Goal: Information Seeking & Learning: Learn about a topic

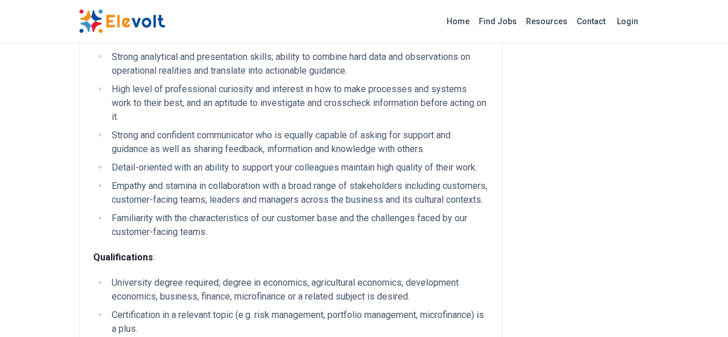
scroll to position [1496, 0]
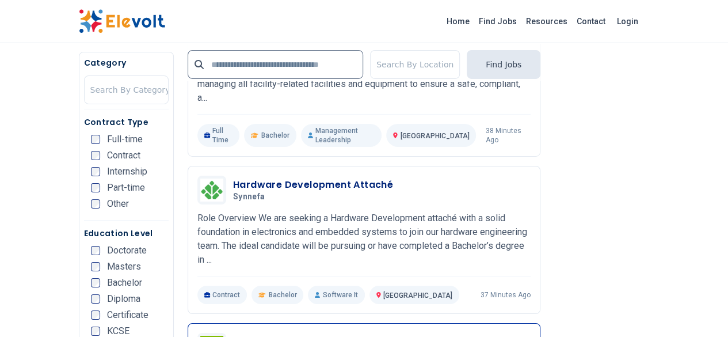
scroll to position [1956, 0]
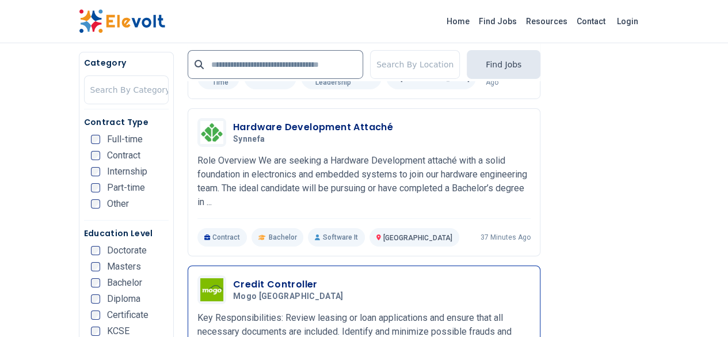
click at [233, 277] on h3 "Credit Controller" at bounding box center [290, 284] width 115 height 14
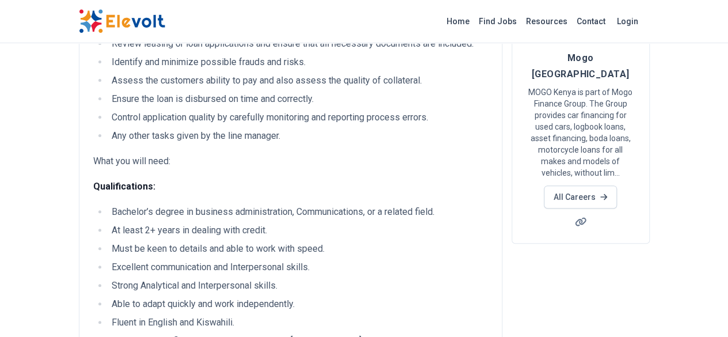
scroll to position [115, 0]
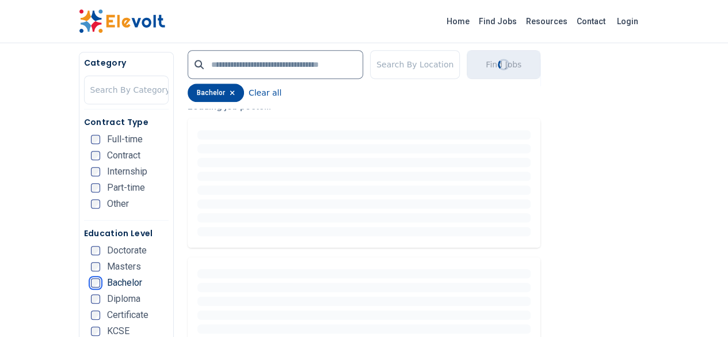
scroll to position [166, 0]
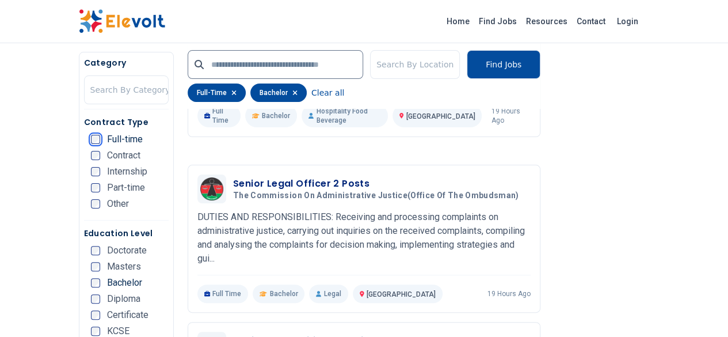
scroll to position [2234, 0]
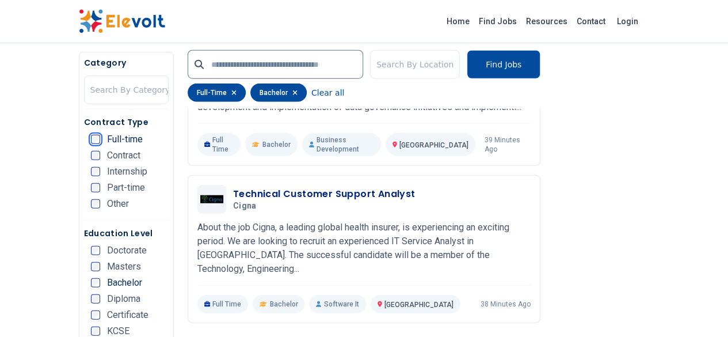
scroll to position [1451, 0]
